Goal: Transaction & Acquisition: Obtain resource

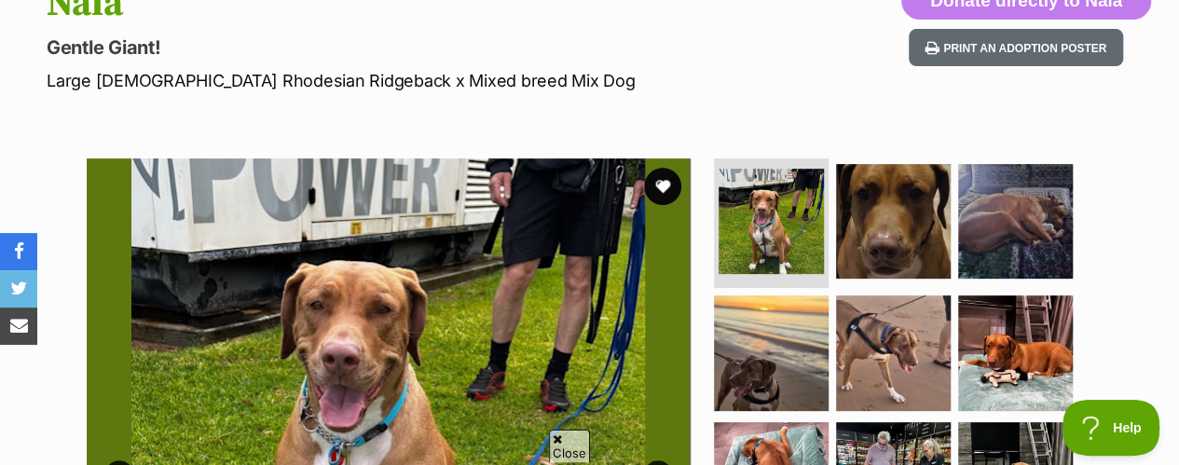
scroll to position [252, 0]
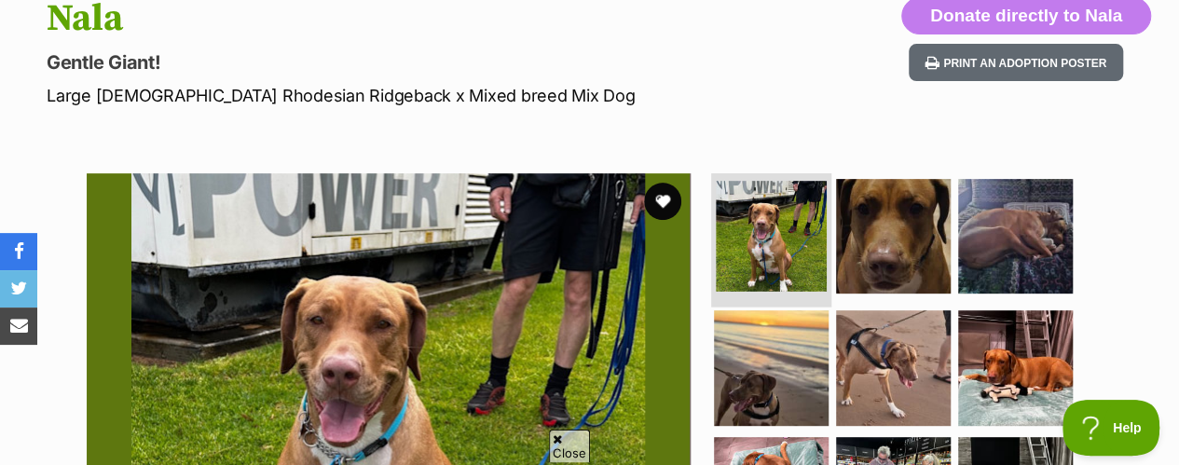
click at [761, 186] on img at bounding box center [771, 236] width 111 height 111
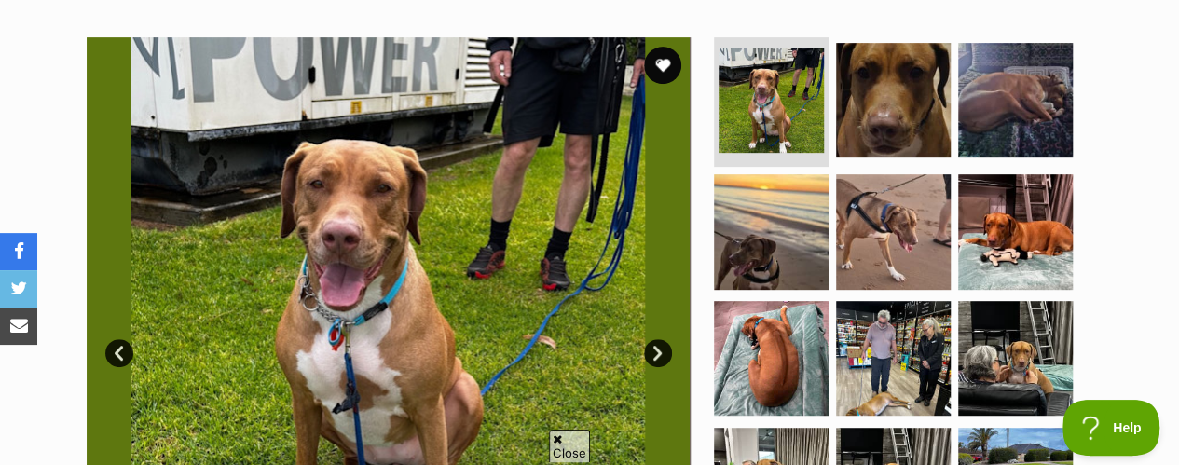
scroll to position [382, 0]
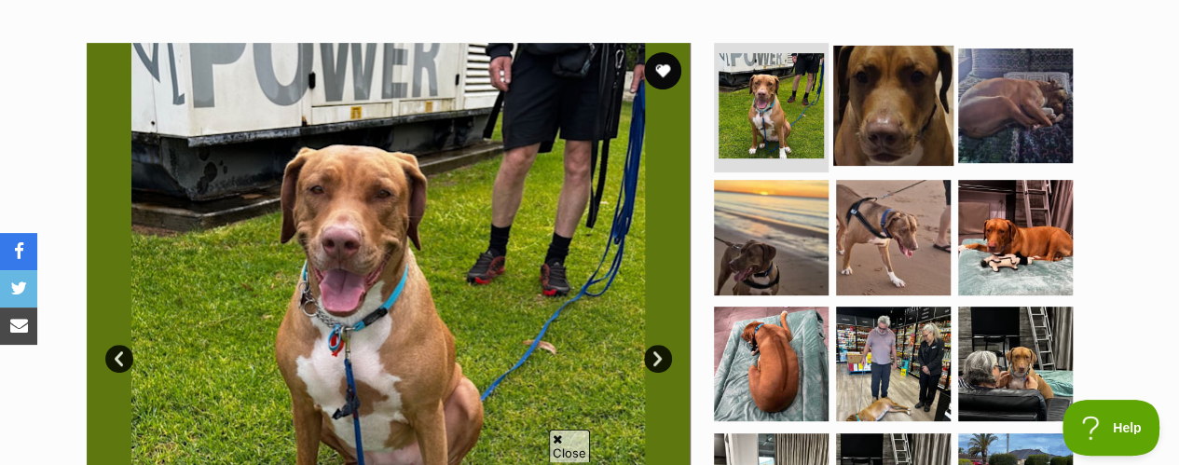
click at [891, 62] on img at bounding box center [894, 105] width 120 height 120
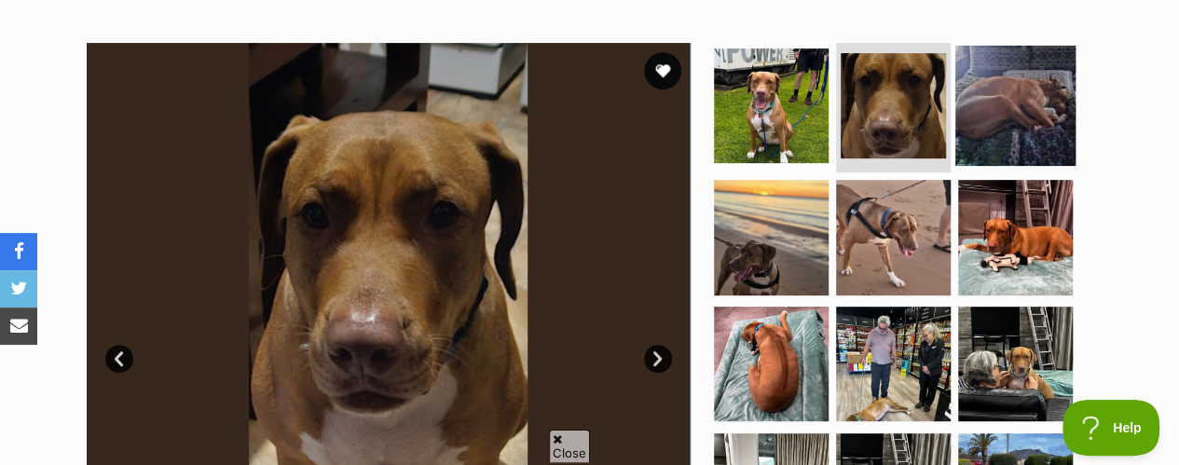
click at [1000, 55] on img at bounding box center [1016, 105] width 120 height 120
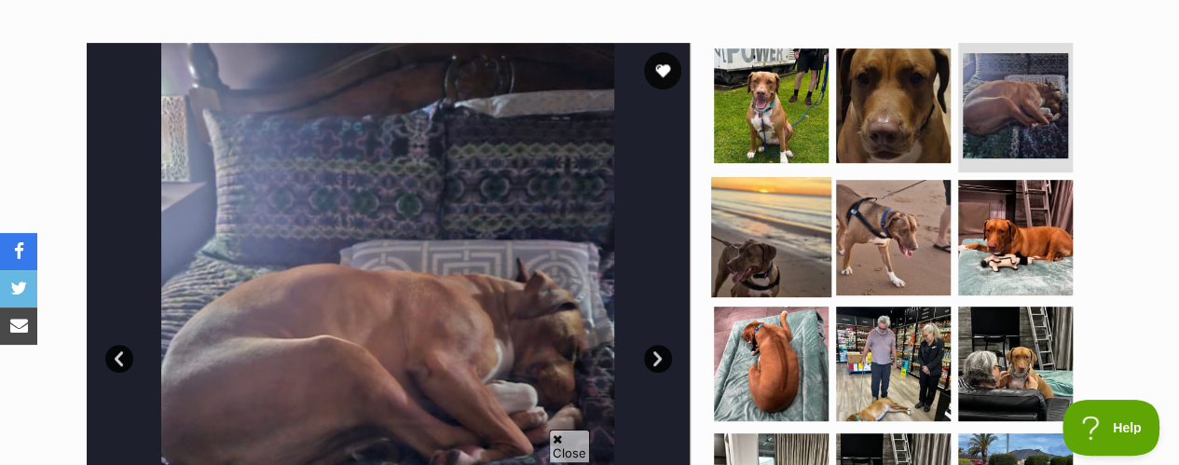
click at [759, 192] on img at bounding box center [771, 237] width 120 height 120
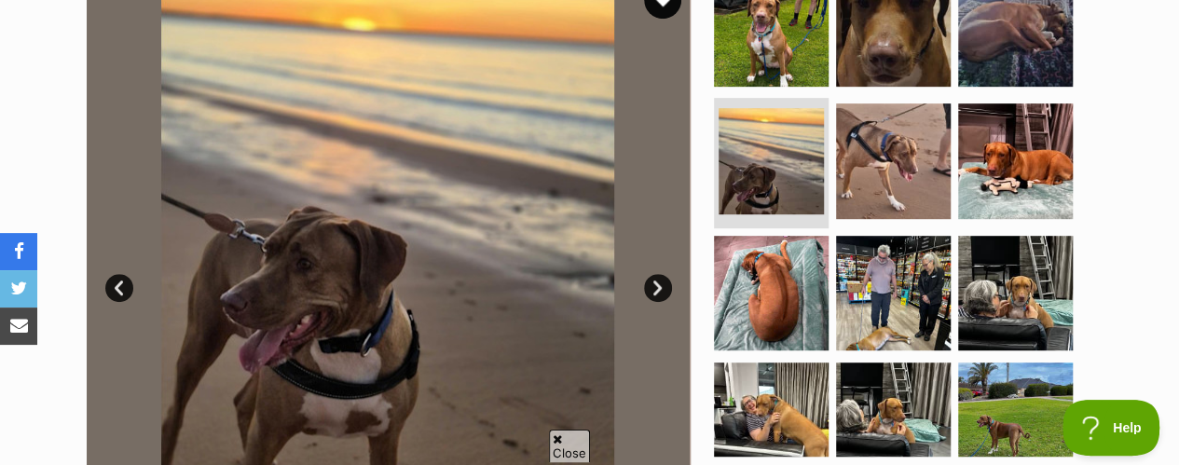
scroll to position [364, 0]
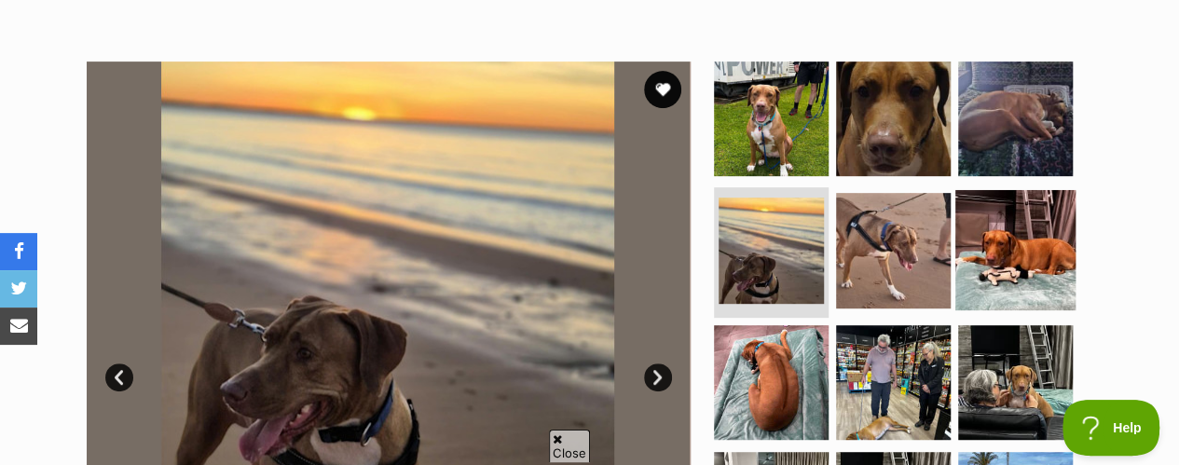
click at [1029, 201] on img at bounding box center [1016, 250] width 120 height 120
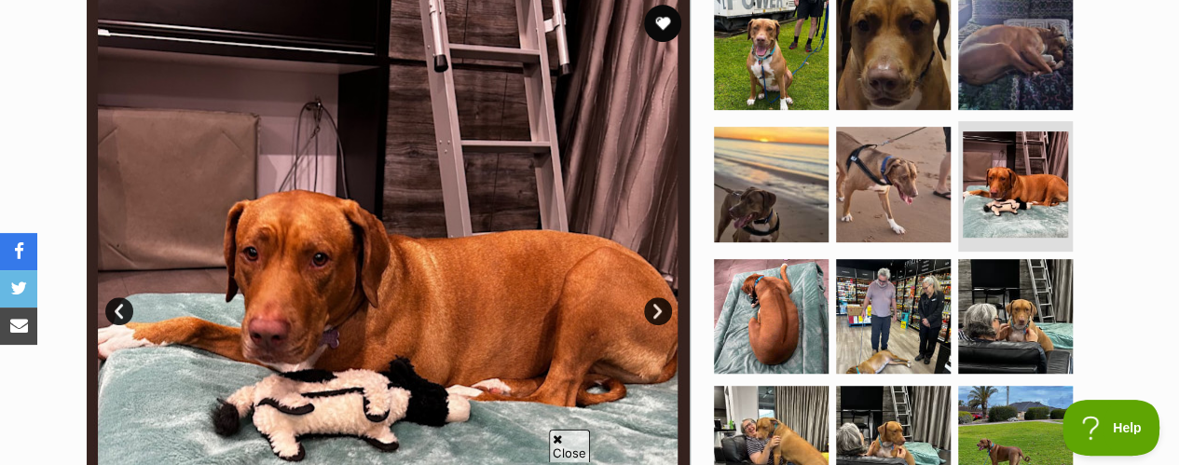
scroll to position [440, 0]
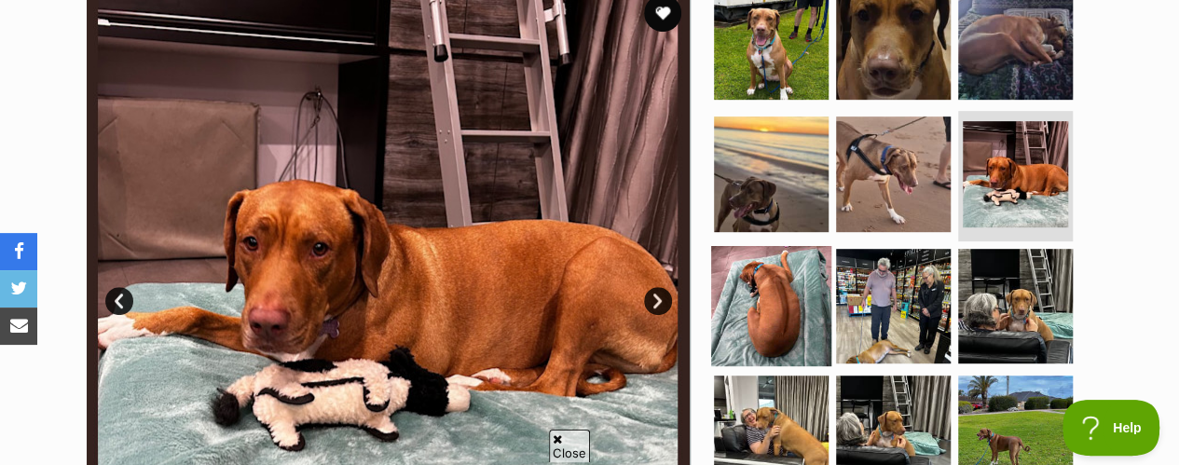
click at [765, 275] on img at bounding box center [771, 306] width 120 height 120
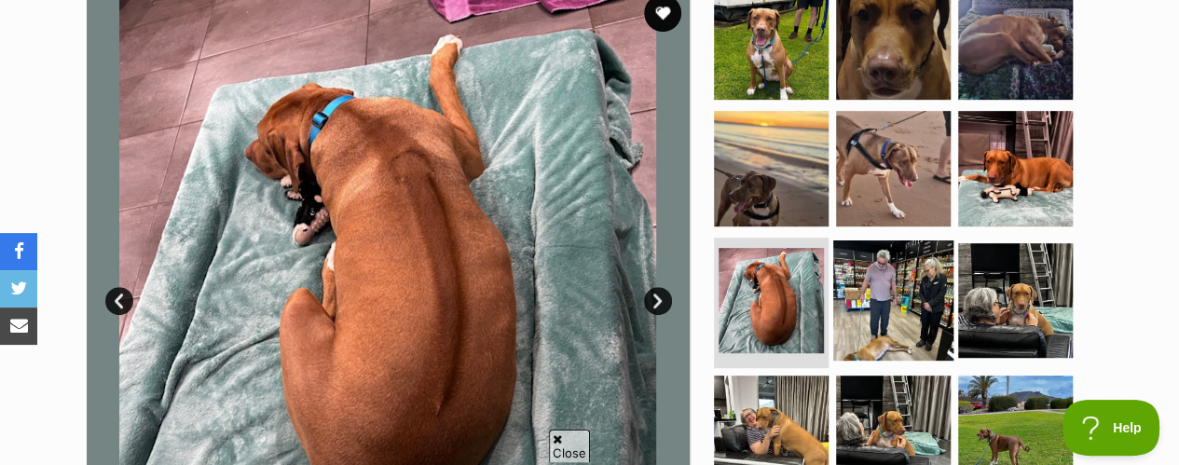
click at [904, 286] on img at bounding box center [894, 301] width 120 height 120
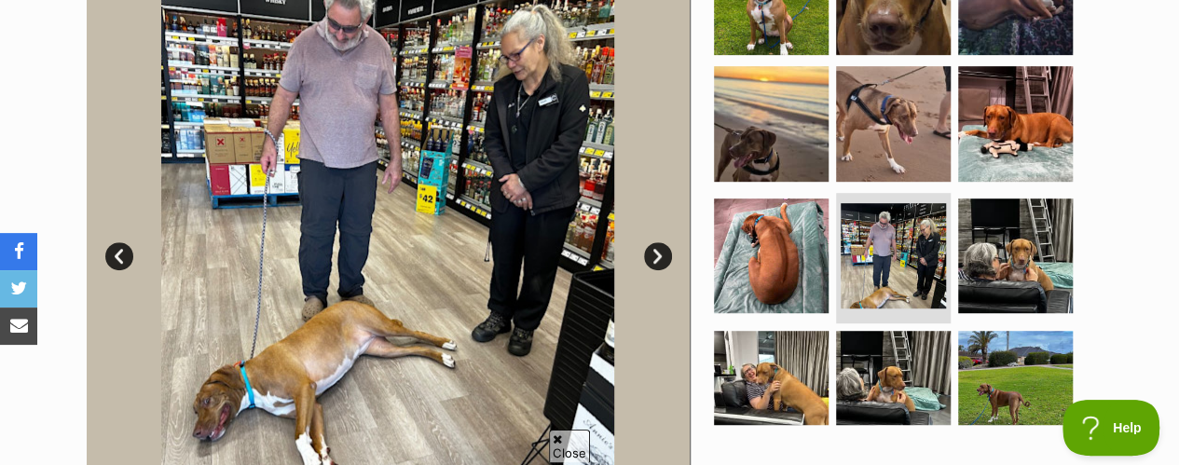
scroll to position [437, 0]
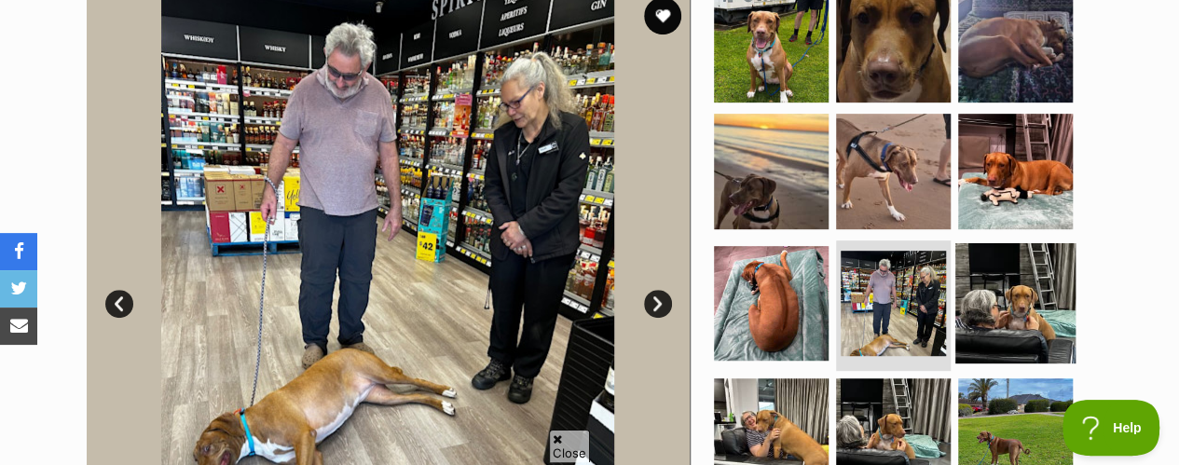
click at [1007, 256] on img at bounding box center [1016, 303] width 120 height 120
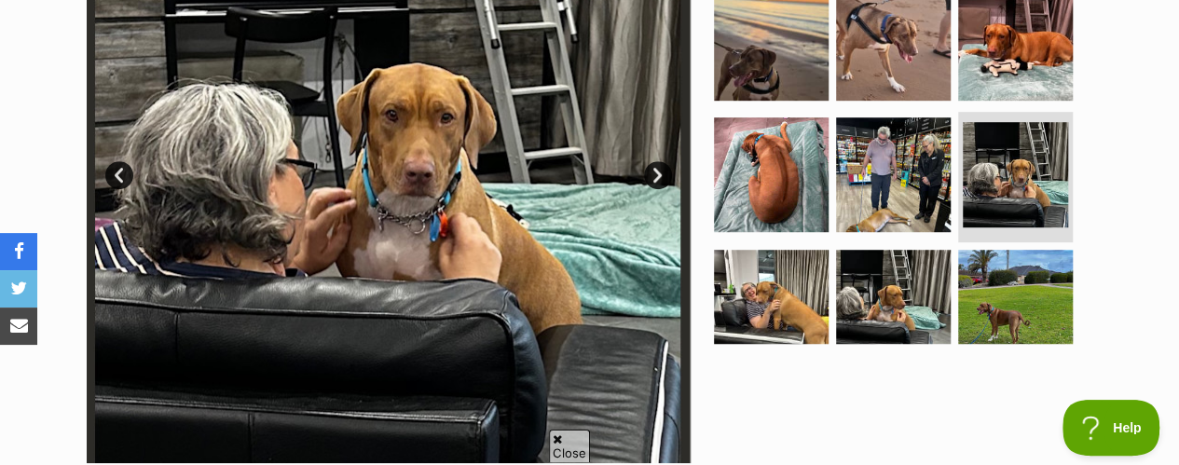
scroll to position [681, 0]
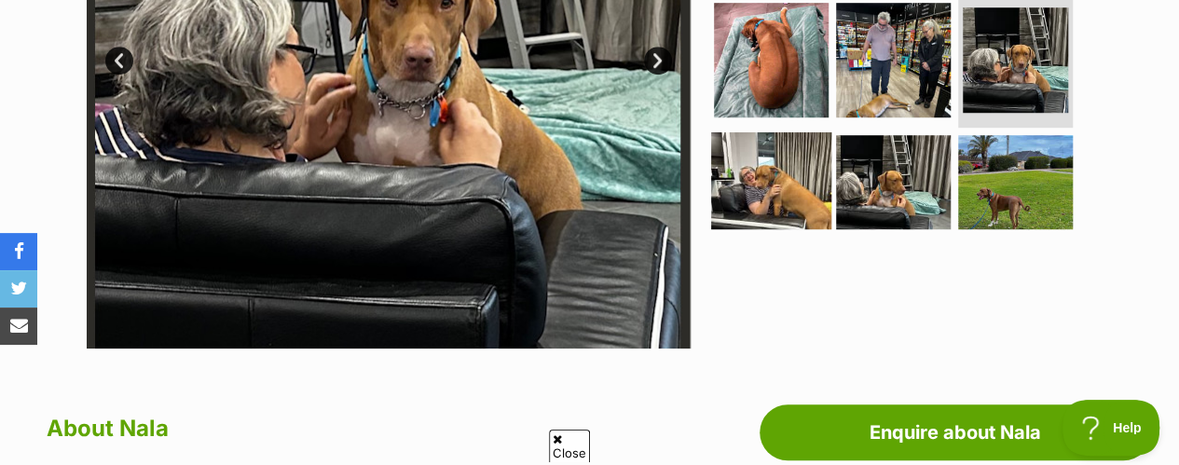
click at [777, 132] on img at bounding box center [771, 192] width 120 height 120
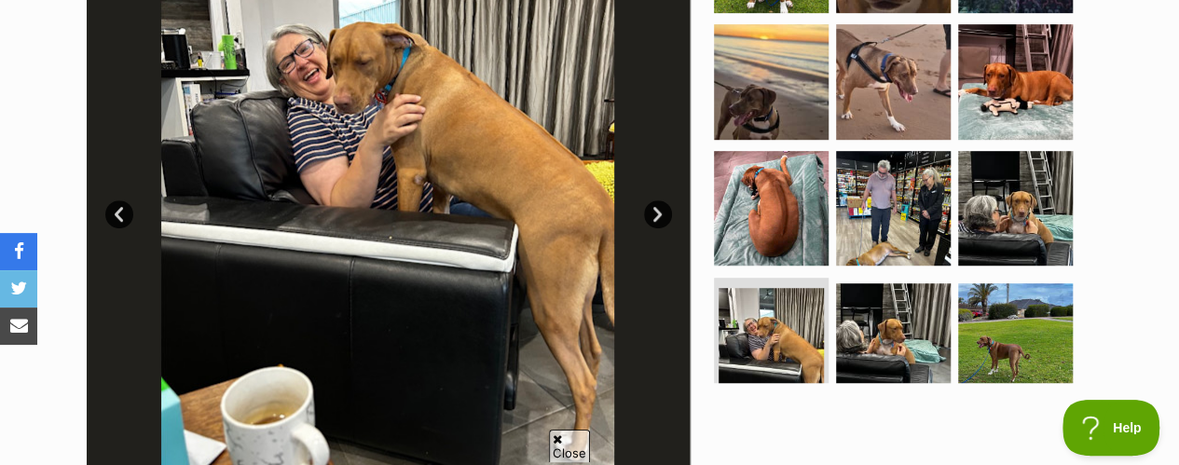
scroll to position [469, 0]
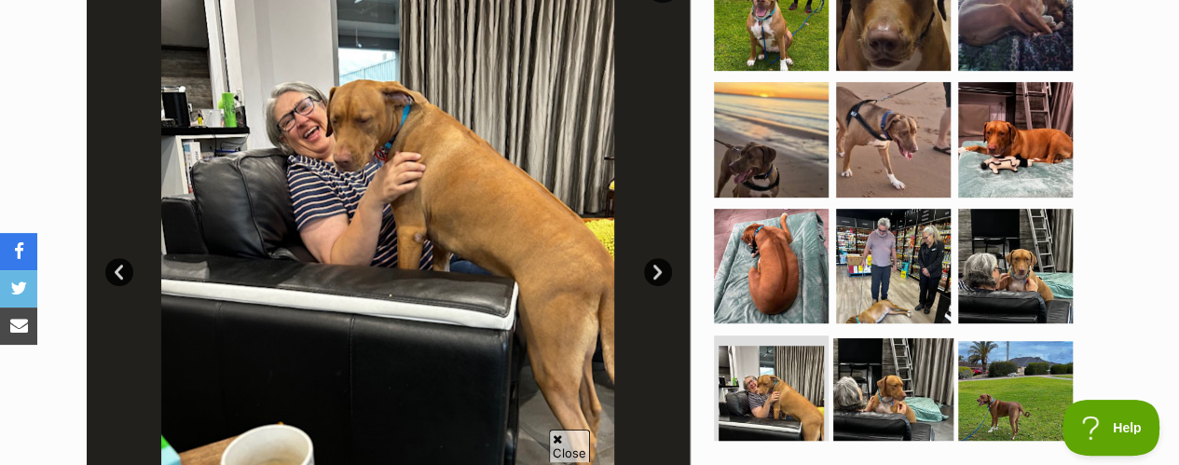
click at [905, 342] on img at bounding box center [894, 398] width 120 height 120
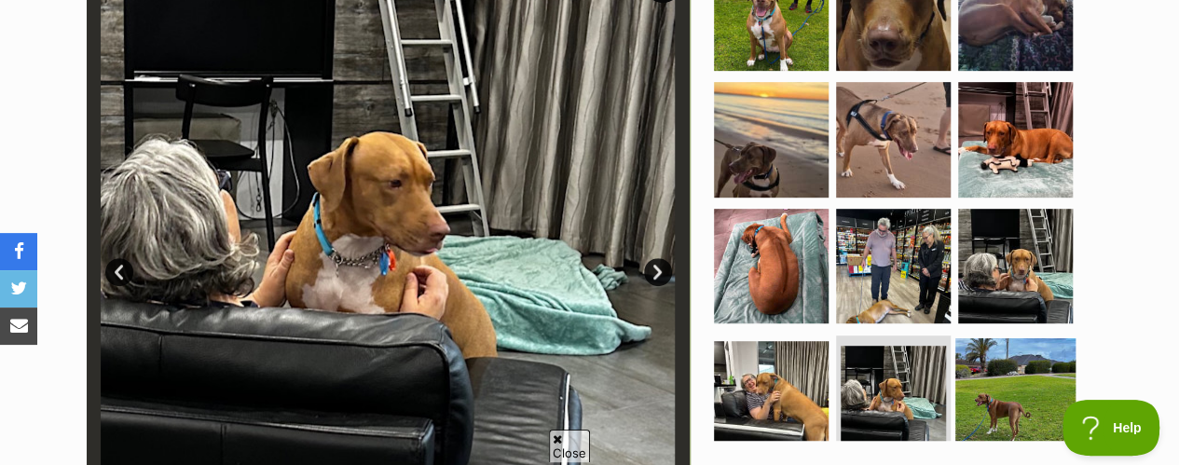
click at [982, 338] on img at bounding box center [1016, 398] width 120 height 120
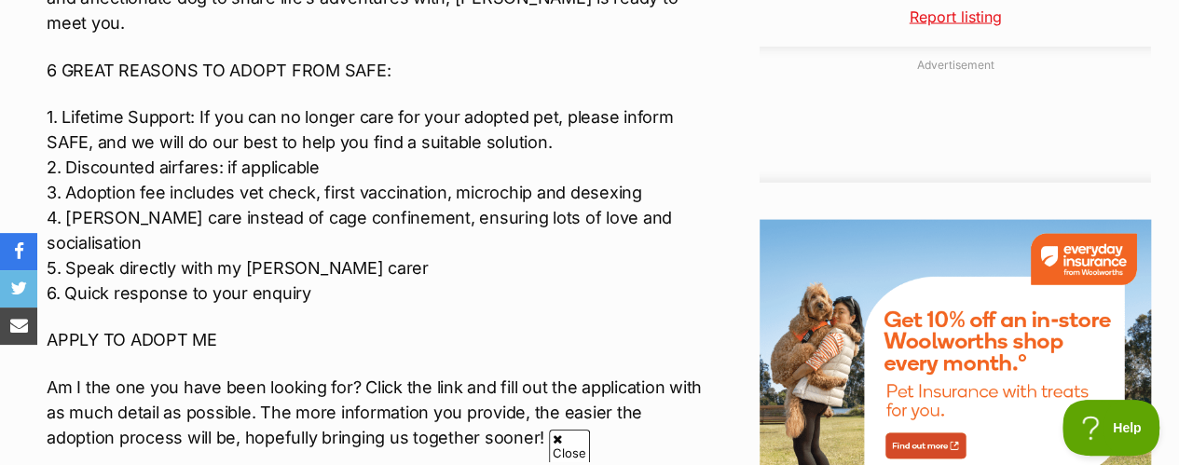
scroll to position [1895, 0]
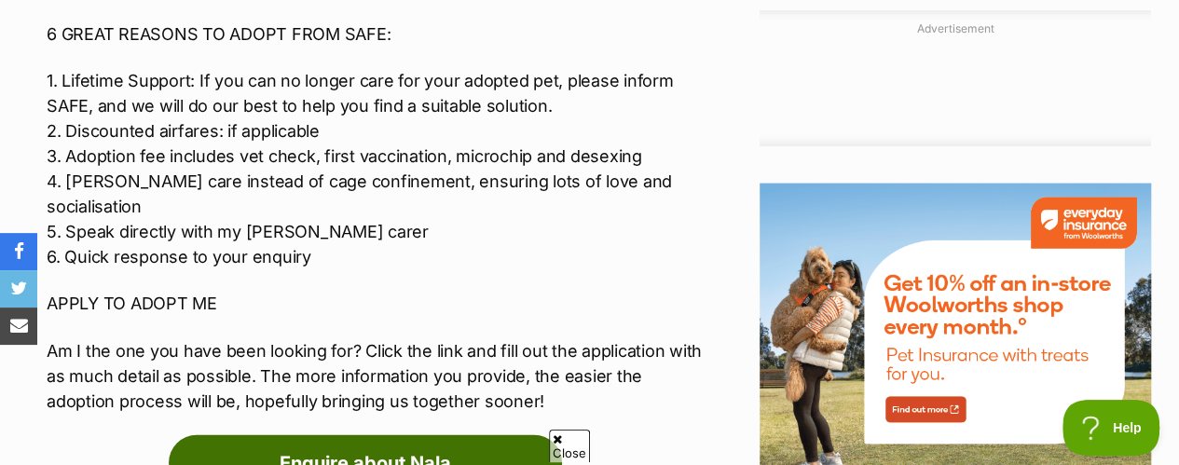
click at [476, 435] on link "Enquire about Nala" at bounding box center [365, 463] width 393 height 56
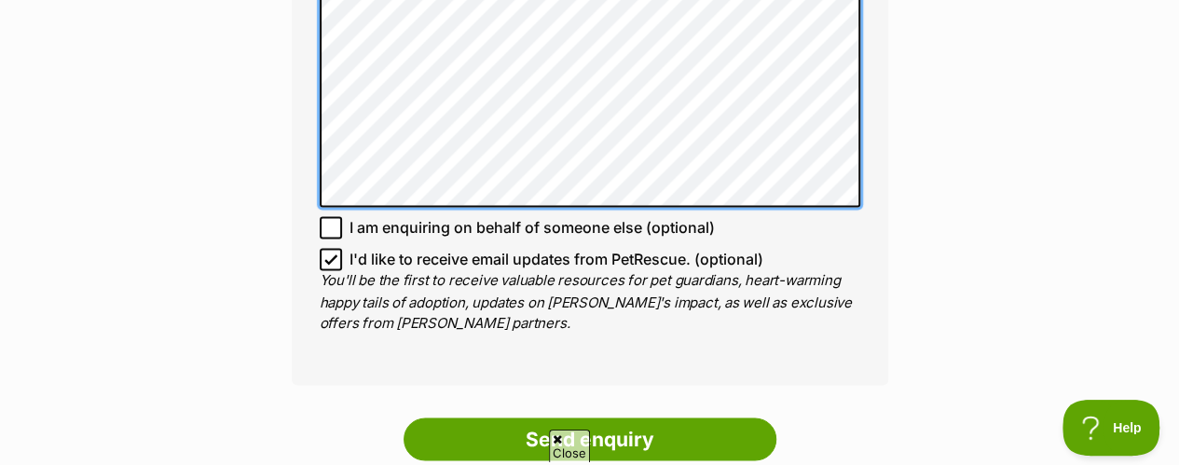
scroll to position [1568, 0]
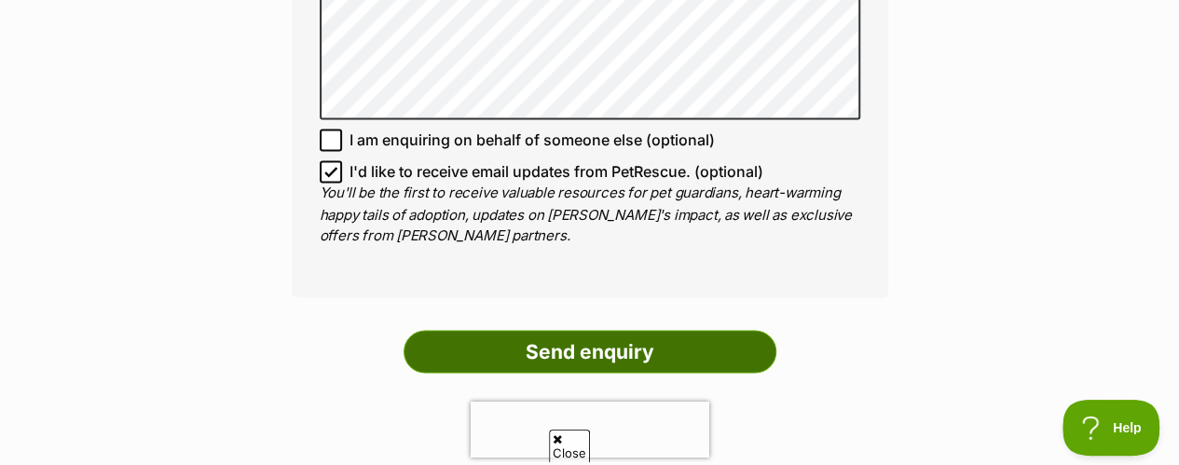
click at [565, 330] on input "Send enquiry" at bounding box center [590, 351] width 373 height 43
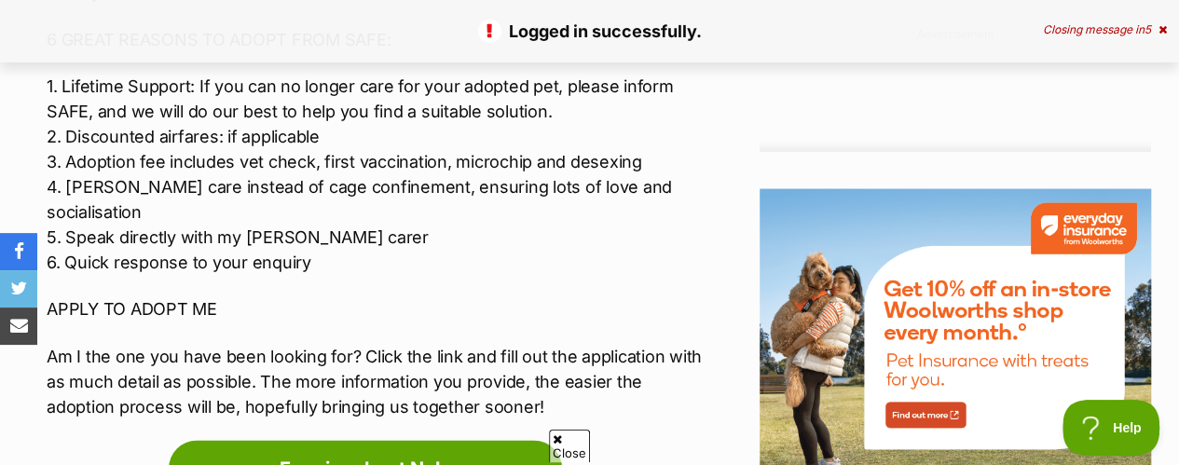
scroll to position [1895, 0]
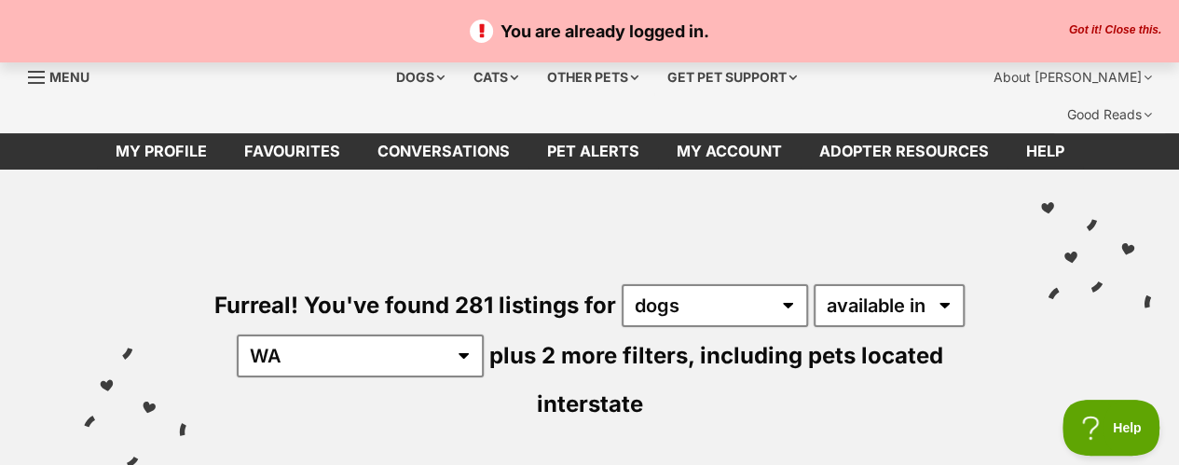
click at [1143, 28] on button "Got it! Close this." at bounding box center [1115, 30] width 103 height 15
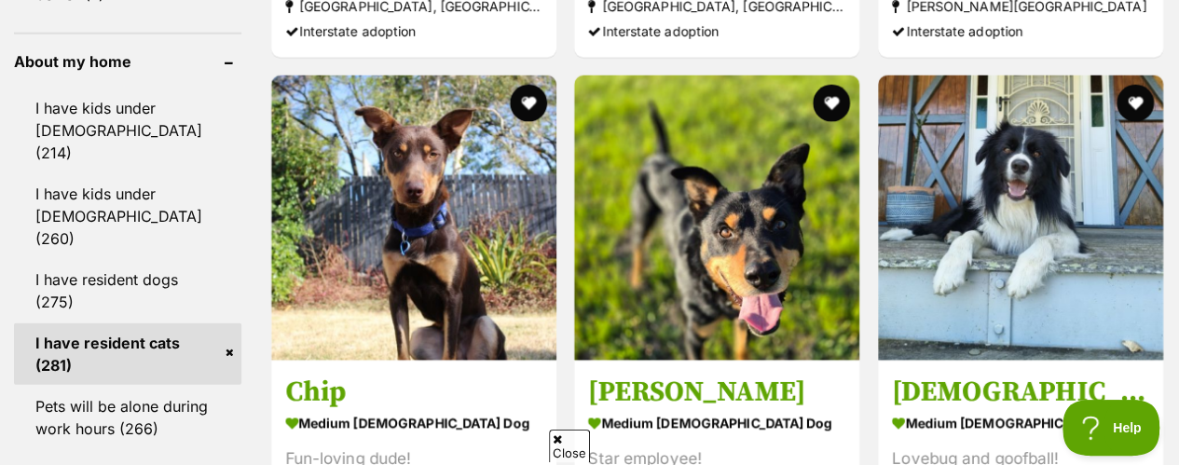
scroll to position [2295, 0]
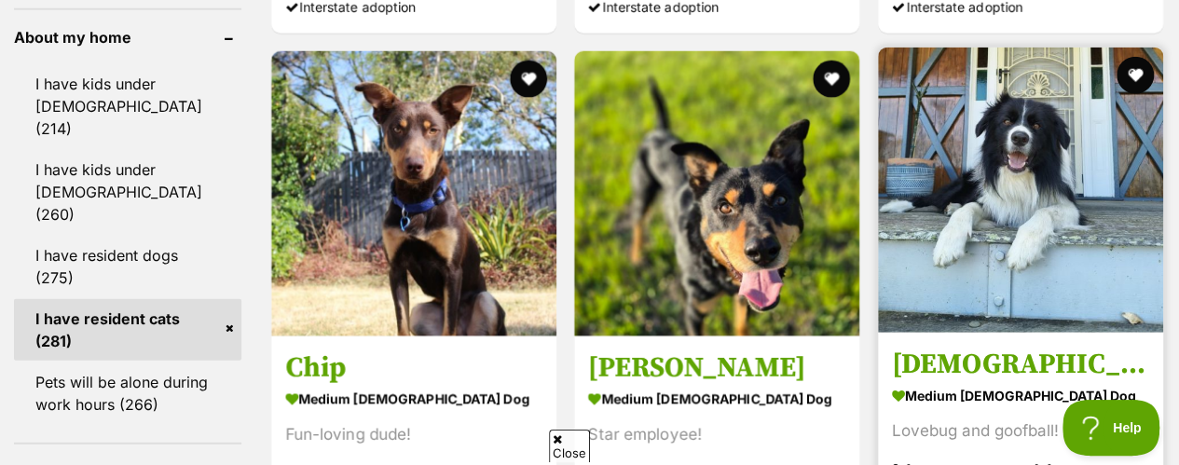
click at [1038, 55] on img at bounding box center [1020, 190] width 285 height 285
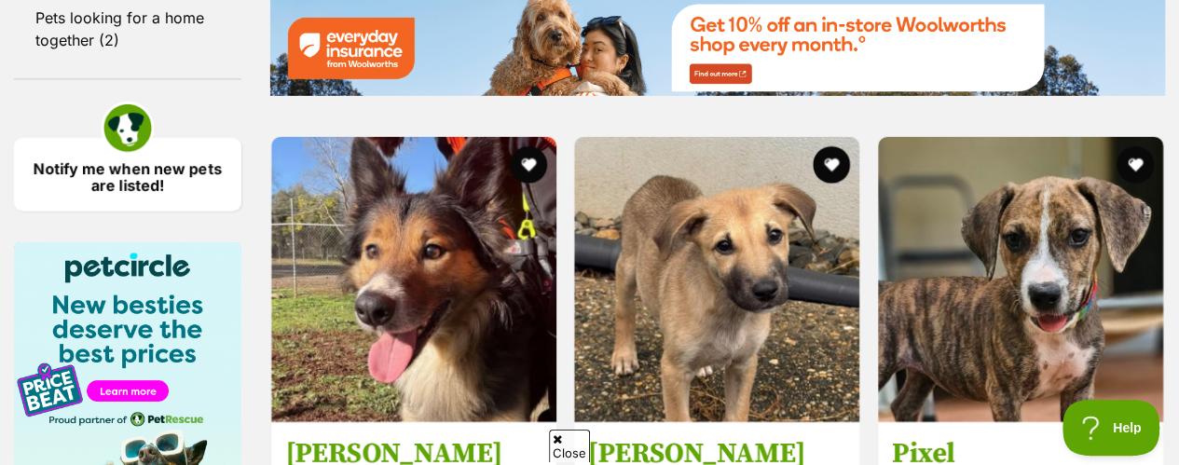
scroll to position [2905, 0]
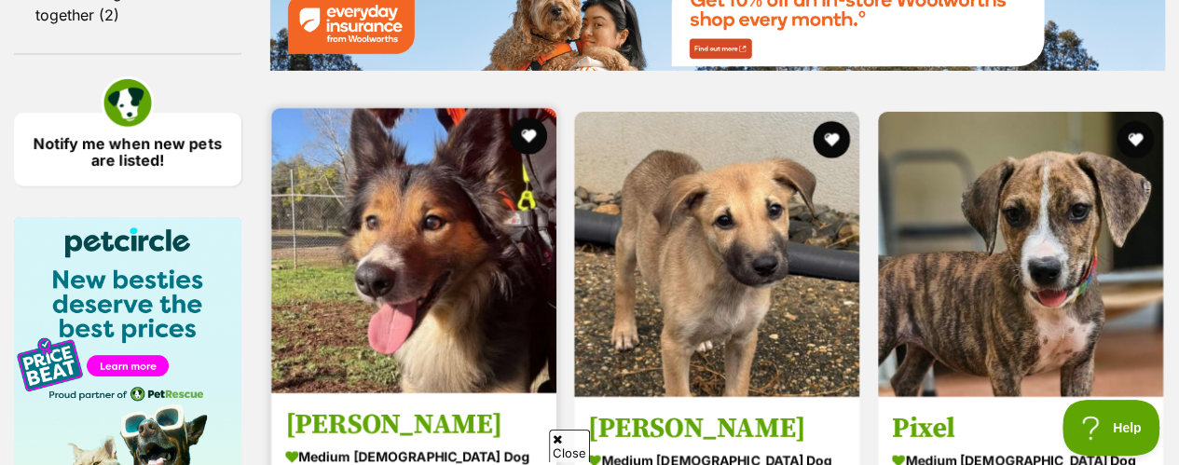
click at [417, 209] on img at bounding box center [413, 250] width 285 height 285
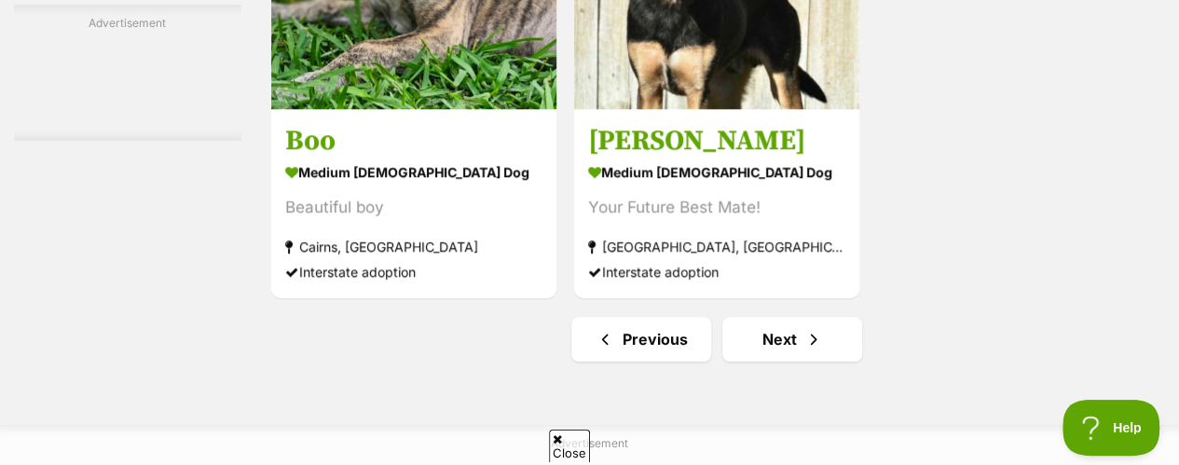
scroll to position [4380, 0]
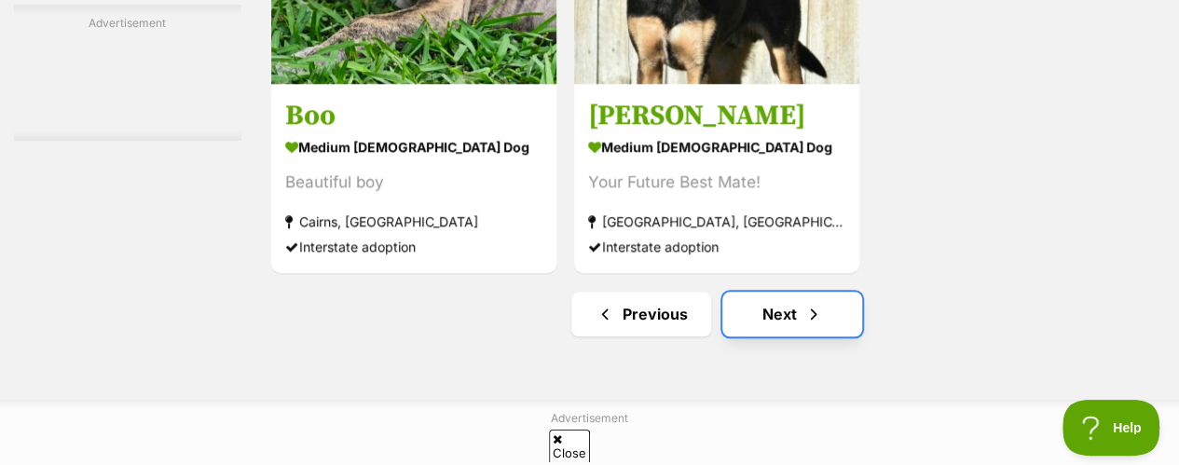
click at [799, 292] on link "Next" at bounding box center [793, 314] width 140 height 45
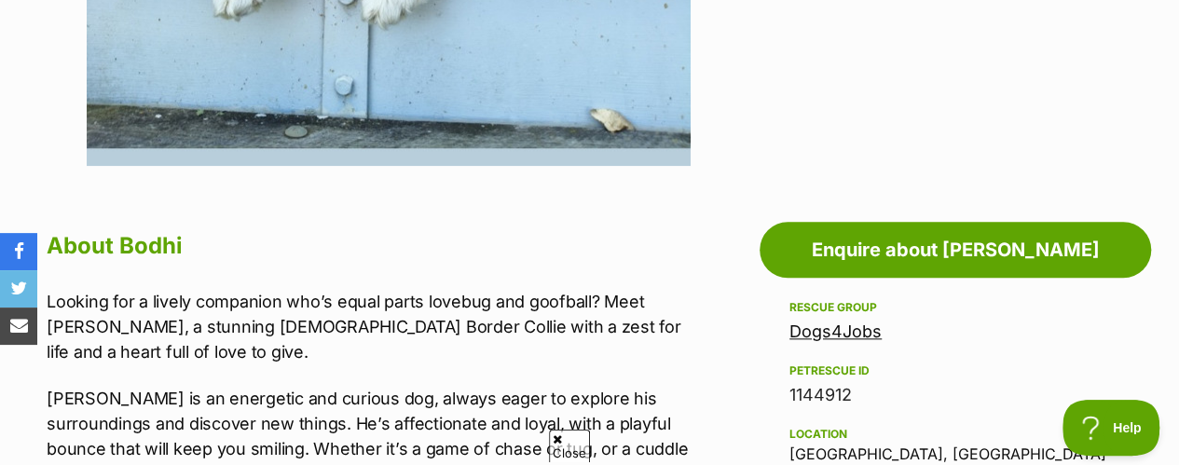
scroll to position [892, 0]
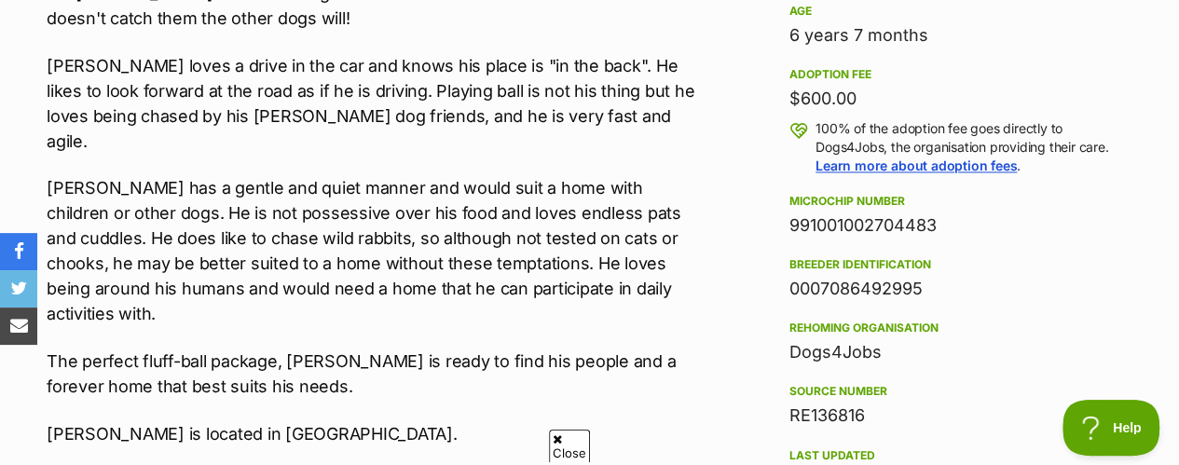
scroll to position [1345, 0]
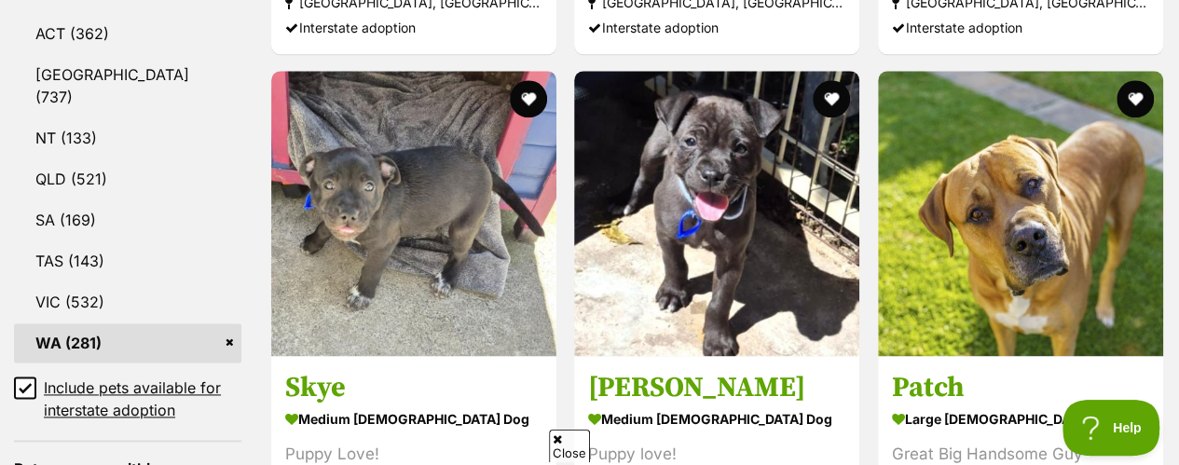
scroll to position [1141, 0]
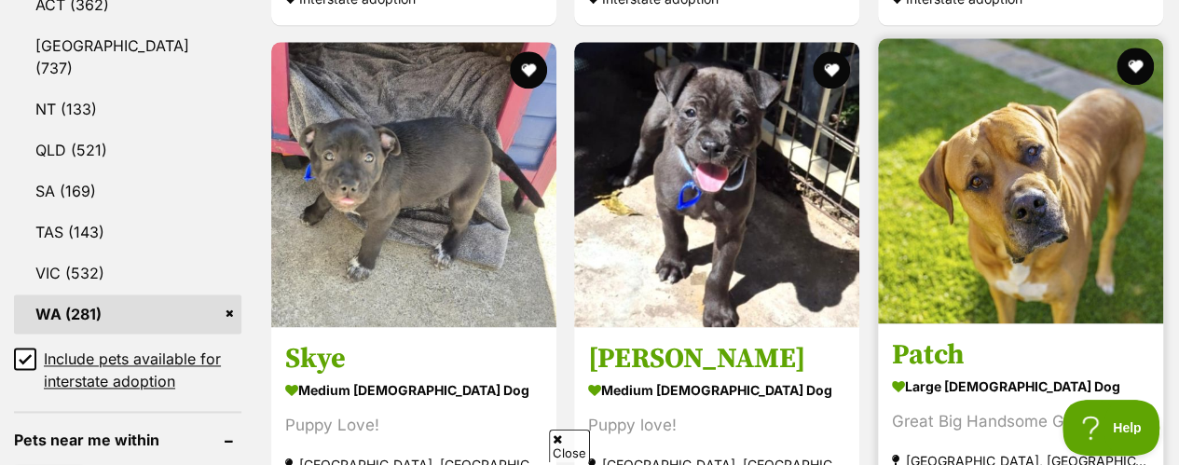
click at [981, 79] on img at bounding box center [1020, 180] width 285 height 285
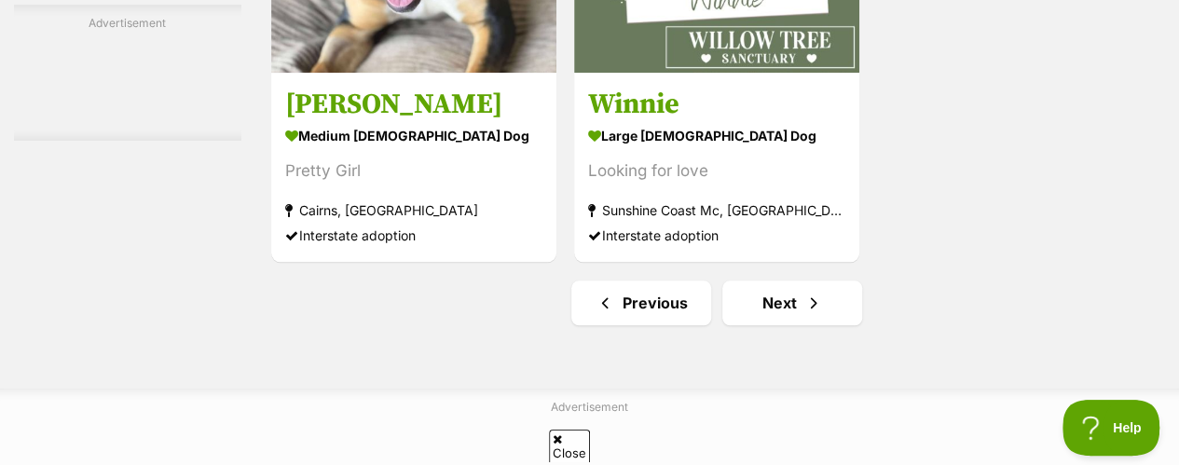
scroll to position [4400, 0]
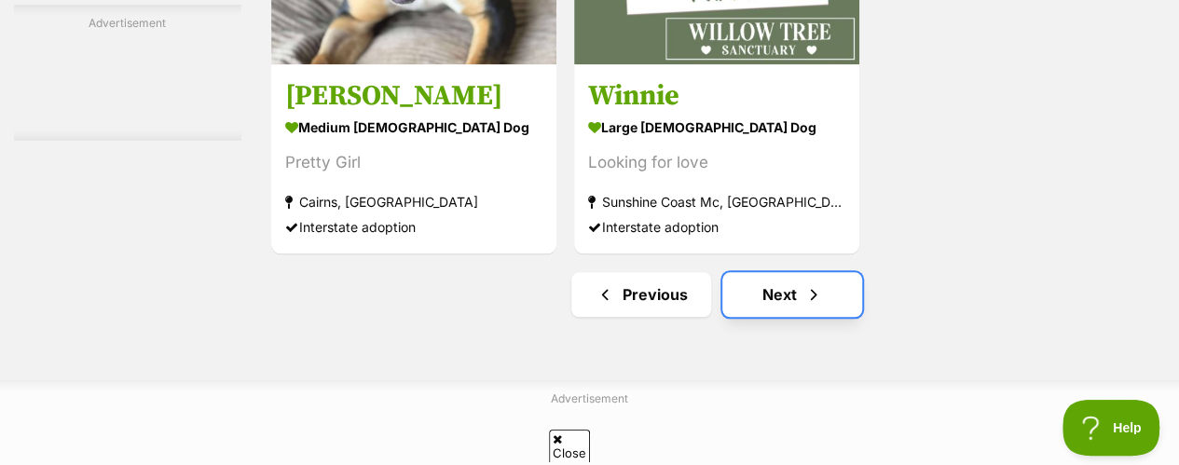
click at [750, 272] on link "Next" at bounding box center [793, 294] width 140 height 45
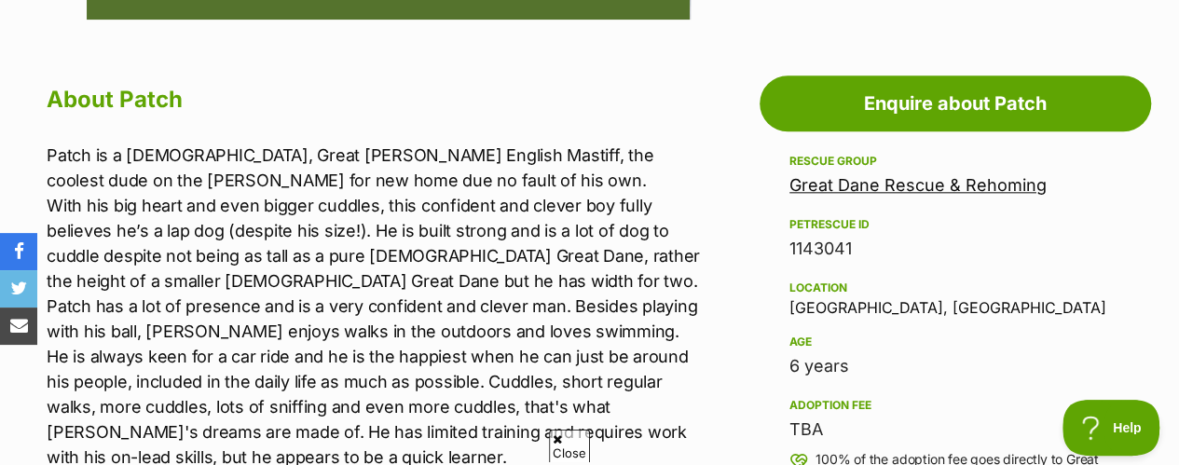
scroll to position [1015, 0]
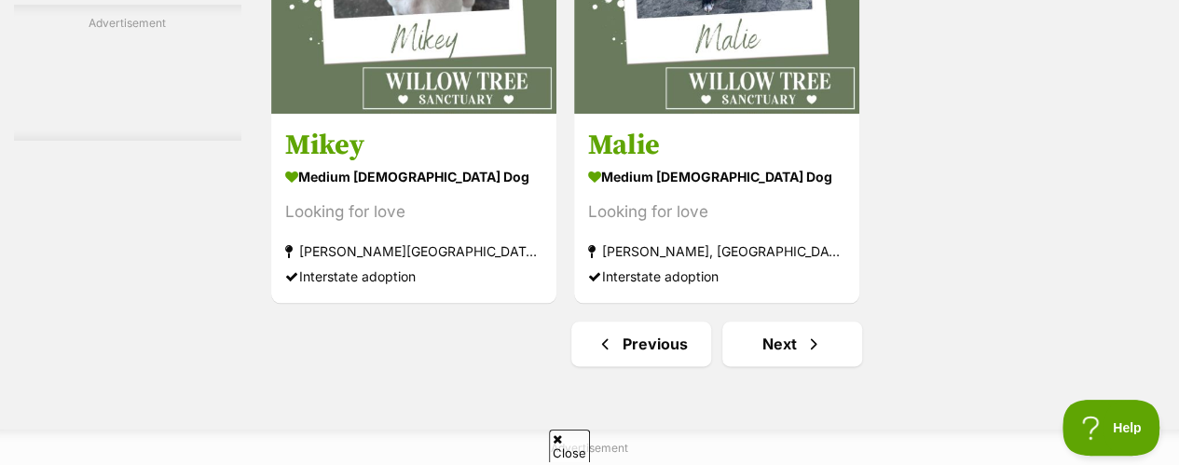
scroll to position [4543, 0]
